Goal: Task Accomplishment & Management: Complete application form

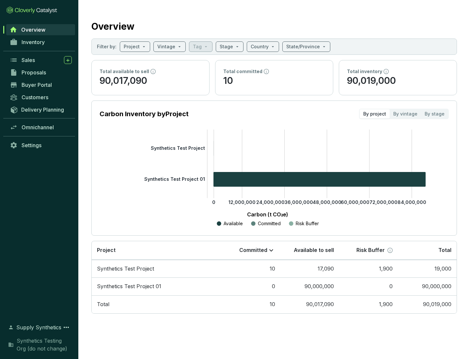
click at [41, 72] on span "Proposals" at bounding box center [34, 72] width 24 height 7
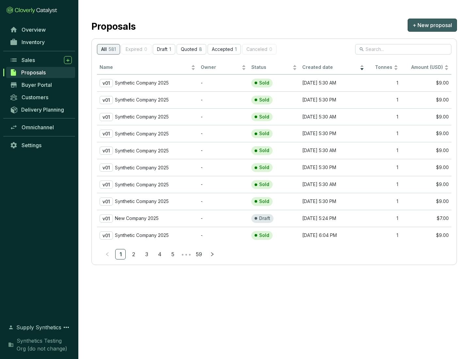
click at [432, 25] on span "+ New proposal" at bounding box center [432, 25] width 39 height 8
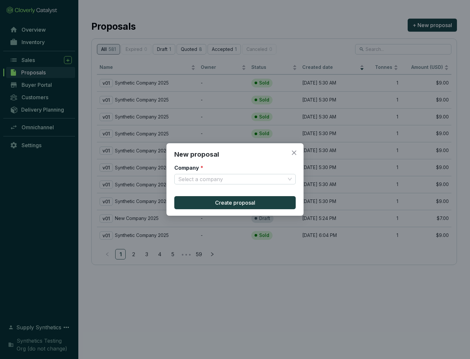
click at [232, 179] on input "Company *" at bounding box center [231, 179] width 107 height 10
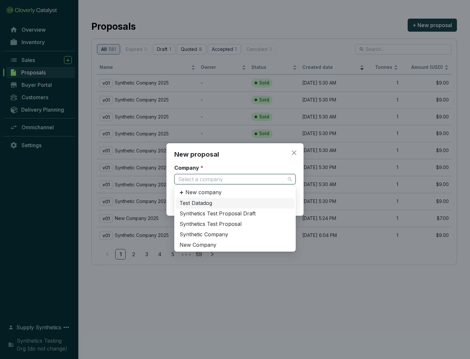
click at [235, 234] on div "Synthetic Company" at bounding box center [234, 234] width 111 height 7
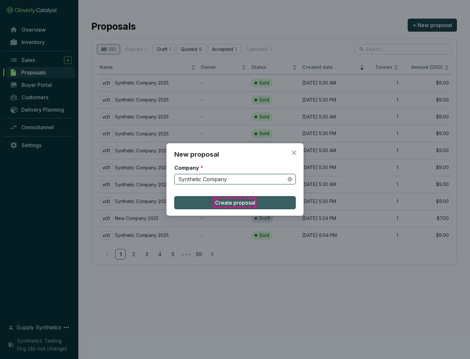
click at [235, 203] on span "Create proposal" at bounding box center [235, 203] width 40 height 8
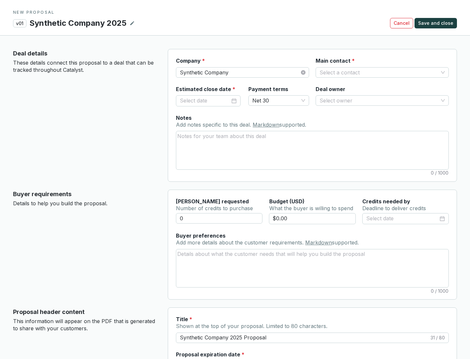
click at [379, 72] on input "Main contact *" at bounding box center [379, 73] width 119 height 10
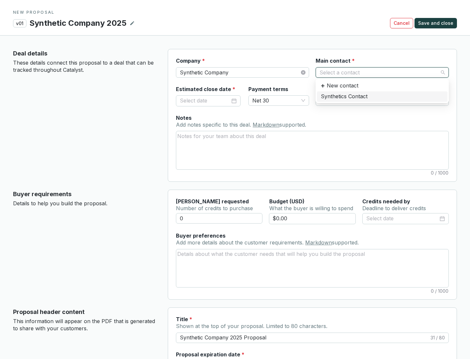
click at [382, 96] on div "Synthetics Contact" at bounding box center [382, 96] width 123 height 7
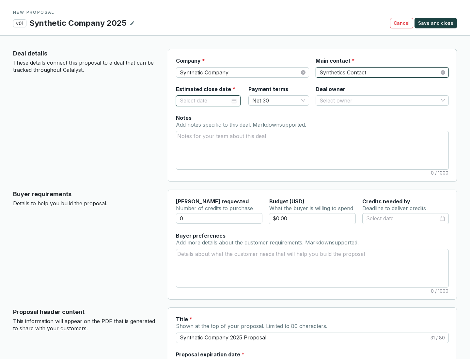
click at [205, 101] on input "Estimated close date *" at bounding box center [205, 101] width 50 height 8
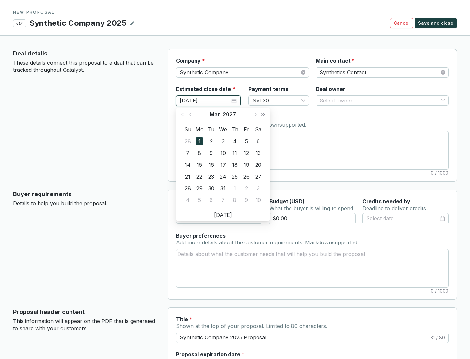
type input "[DATE]"
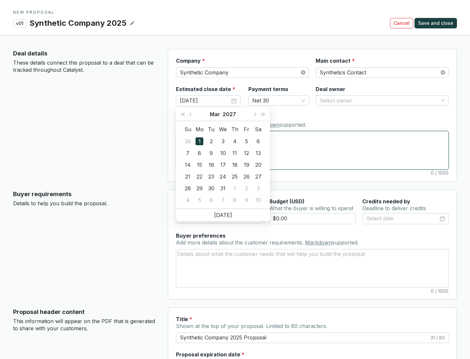
click at [312, 150] on textarea "Notes Add notes specific to this deal. Markdown supported." at bounding box center [312, 150] width 272 height 38
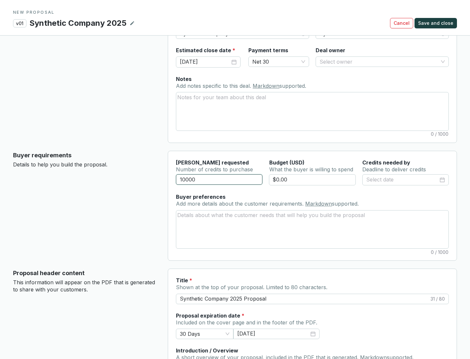
scroll to position [39, 0]
type input "10000"
type input "$0.00"
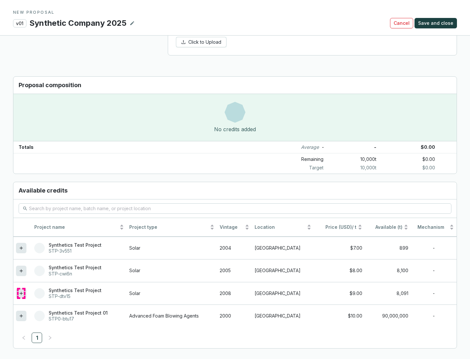
click at [21, 293] on icon at bounding box center [21, 293] width 3 height 3
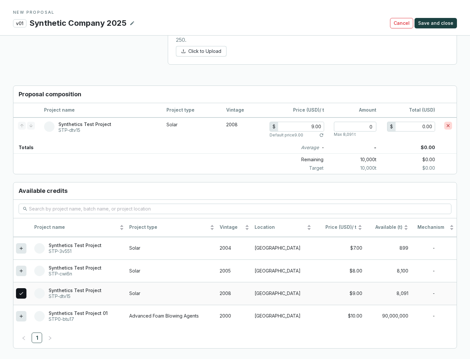
scroll to position [375, 0]
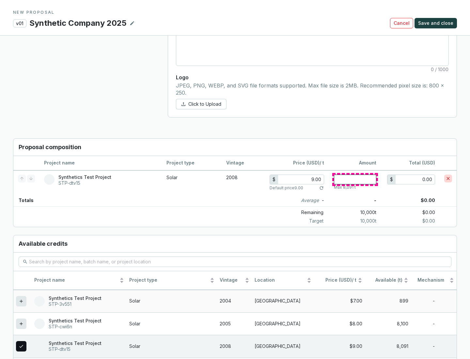
type input "1"
type input "9.00"
type input "1"
click at [437, 23] on span "Save and close" at bounding box center [435, 23] width 35 height 7
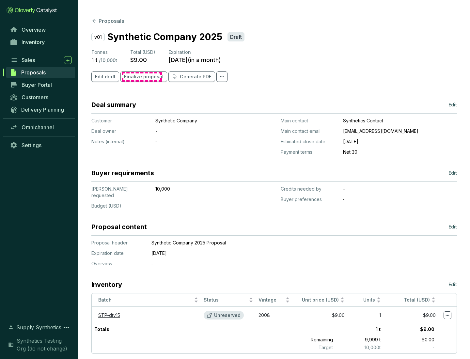
click at [142, 77] on span "Finalize proposal" at bounding box center [143, 76] width 39 height 7
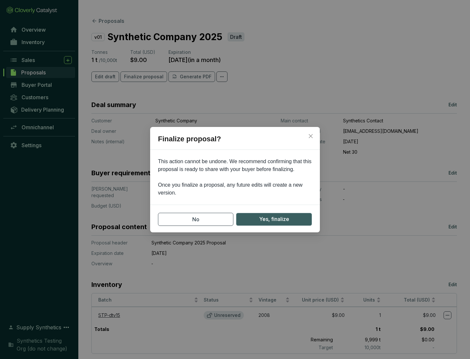
click at [274, 219] on span "Yes, finalize" at bounding box center [274, 219] width 30 height 8
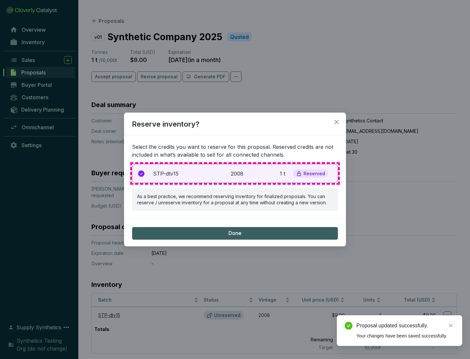
click at [235, 173] on p "2008" at bounding box center [238, 174] width 14 height 8
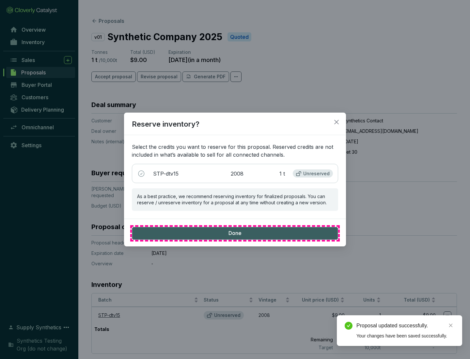
click at [235, 233] on span "Done" at bounding box center [234, 233] width 13 height 7
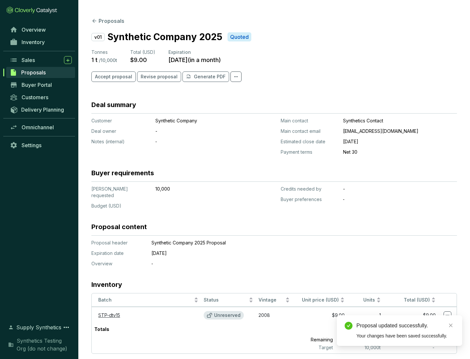
click at [405, 326] on div "Proposal updated successfully." at bounding box center [405, 326] width 98 height 8
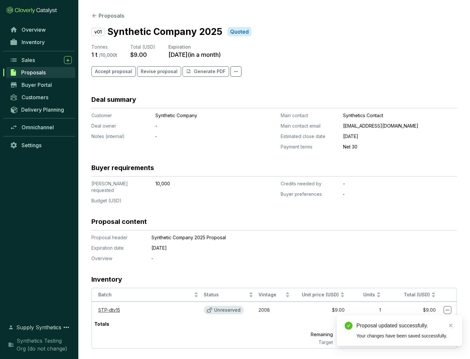
click at [447, 310] on icon at bounding box center [448, 310] width 4 height 1
click at [428, 318] on div "Proposal updated successfully. Your changes have been saved successfully." at bounding box center [399, 330] width 125 height 31
click at [405, 326] on div "Proposal updated successfully." at bounding box center [405, 326] width 98 height 8
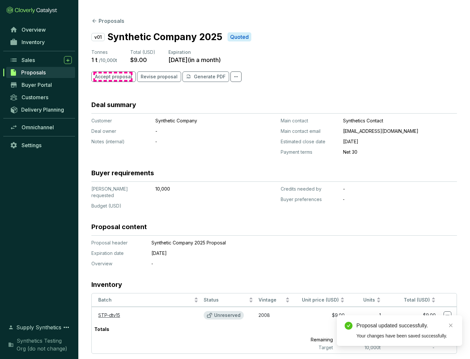
click at [113, 77] on span "Accept proposal" at bounding box center [113, 76] width 37 height 7
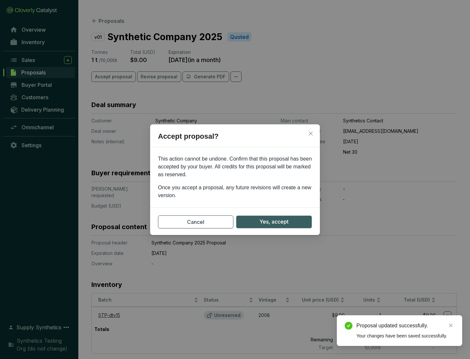
click at [274, 222] on span "Yes, accept" at bounding box center [273, 222] width 29 height 8
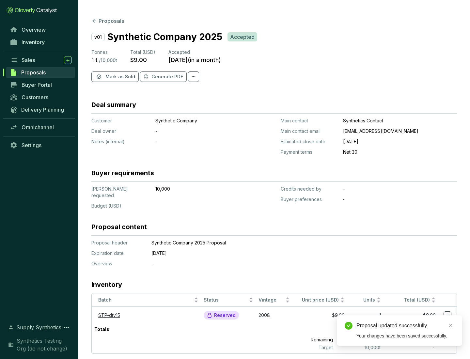
click at [119, 77] on span "Mark as Sold" at bounding box center [120, 76] width 30 height 7
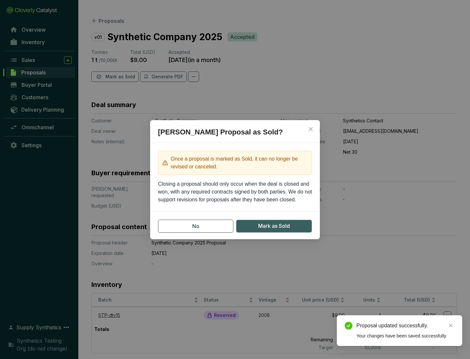
click at [274, 226] on span "Mark as Sold" at bounding box center [274, 226] width 32 height 8
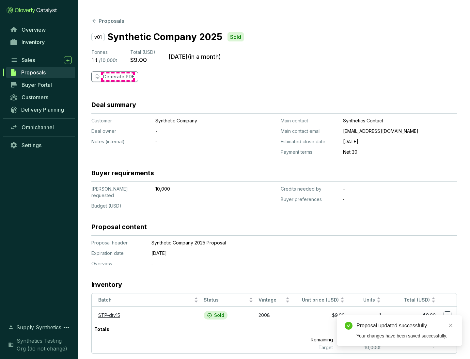
click at [118, 77] on p "Generate PDF" at bounding box center [119, 76] width 32 height 7
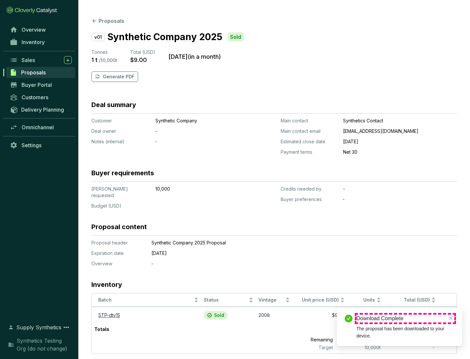
click at [405, 319] on div "Download Complete" at bounding box center [405, 319] width 98 height 8
